Goal: Information Seeking & Learning: Learn about a topic

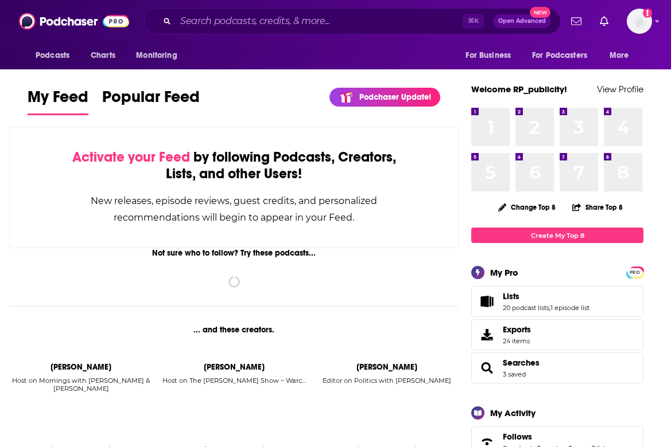
click at [256, 35] on div "Podcasts Charts Monitoring ⌘ K Open Advanced New For Business For Podcasters Mo…" at bounding box center [335, 21] width 671 height 42
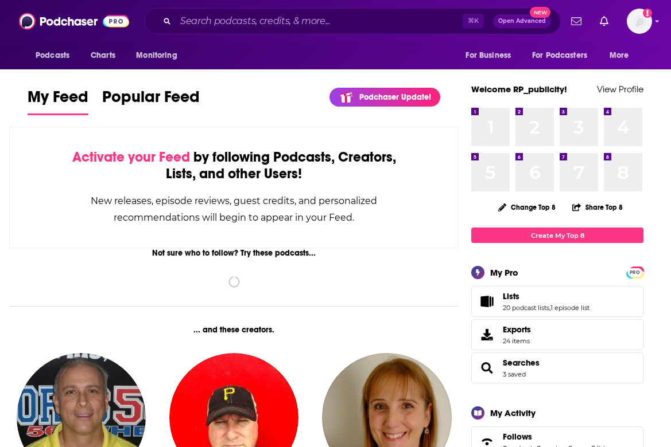
click at [268, 9] on div "⌘ K Open Advanced New" at bounding box center [352, 21] width 416 height 26
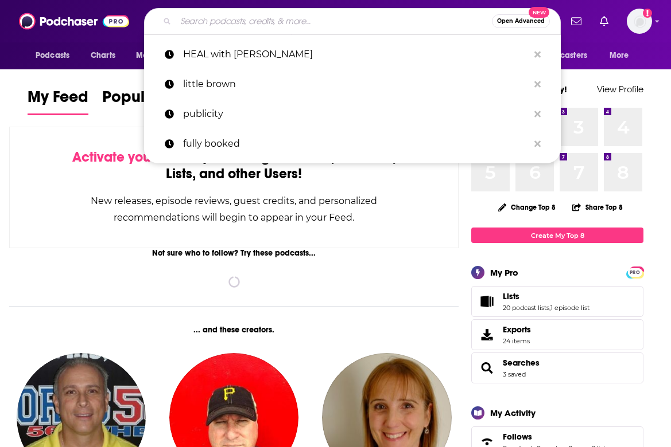
click at [267, 22] on input "Search podcasts, credits, & more..." at bounding box center [334, 21] width 316 height 18
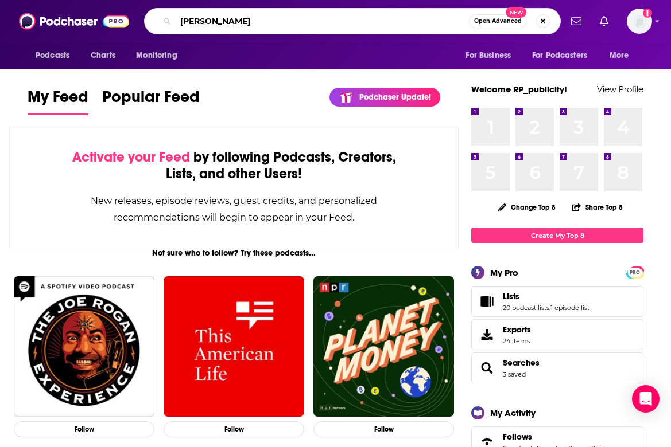
type input "[PERSON_NAME]"
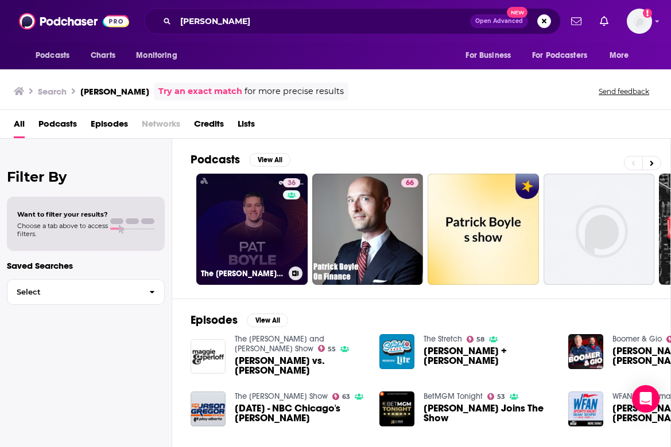
click at [267, 228] on link "36 The [PERSON_NAME] Podcast" at bounding box center [251, 229] width 111 height 111
